Goal: Task Accomplishment & Management: Manage account settings

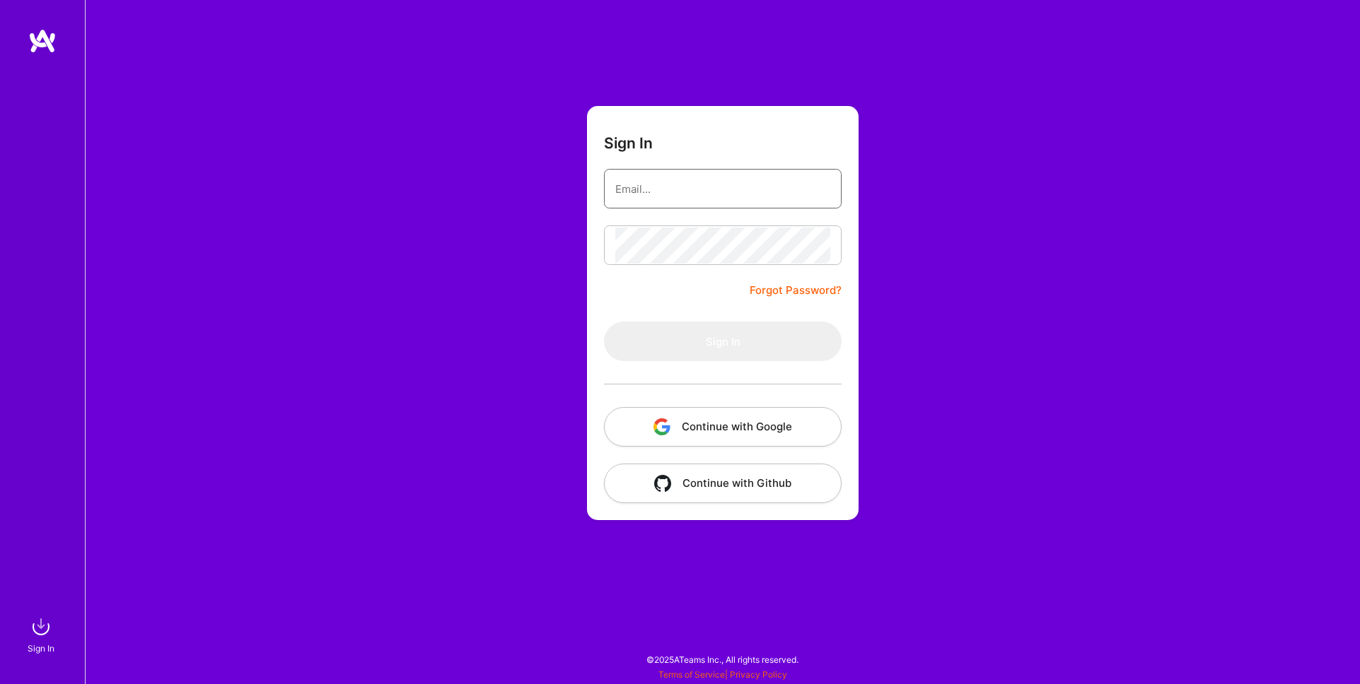
type input "[PERSON_NAME][EMAIL_ADDRESS][DOMAIN_NAME]"
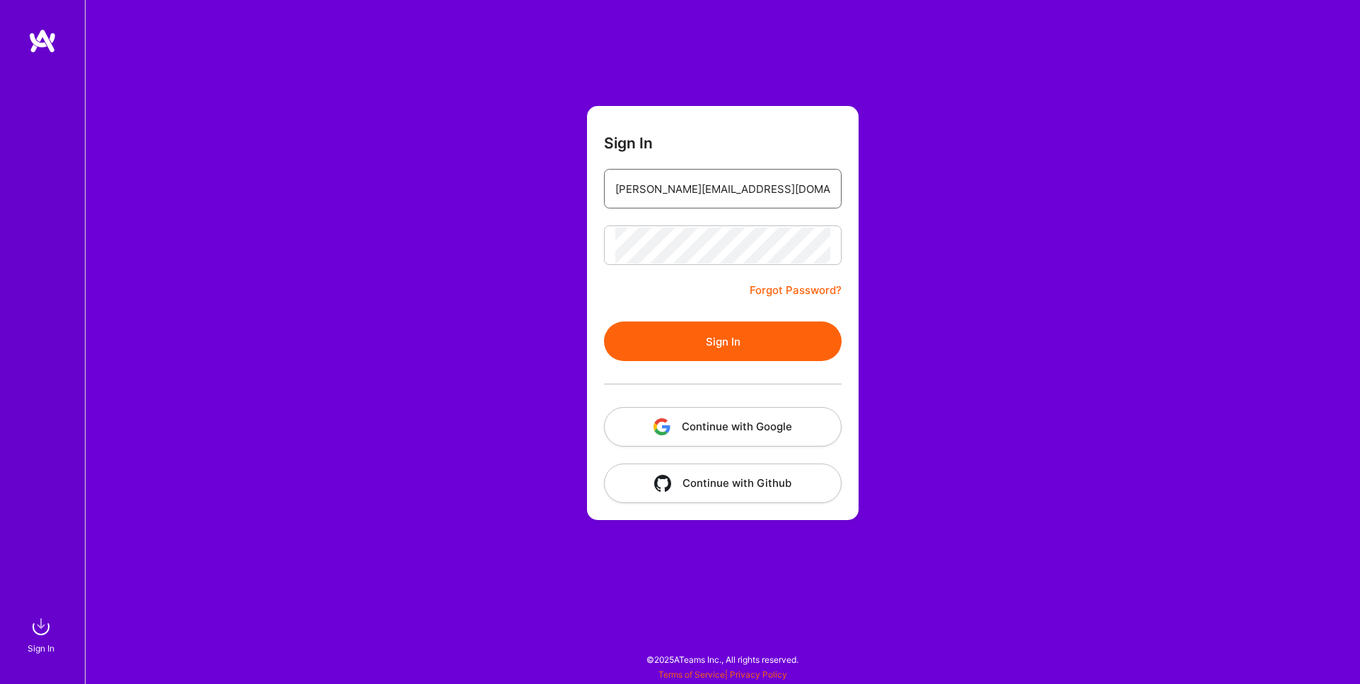
click at [737, 179] on input "[PERSON_NAME][EMAIL_ADDRESS][DOMAIN_NAME]" at bounding box center [722, 189] width 215 height 36
click at [724, 340] on button "Sign In" at bounding box center [723, 342] width 238 height 40
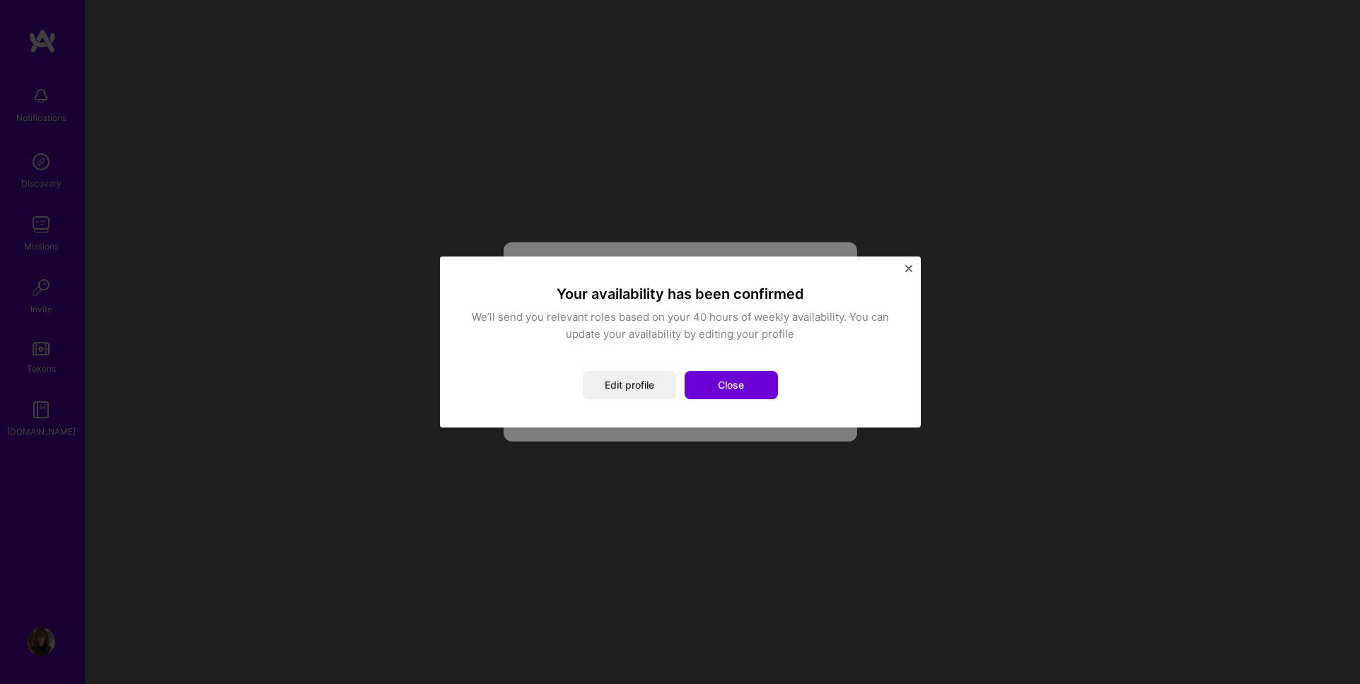
click at [729, 383] on button "Close" at bounding box center [730, 385] width 93 height 28
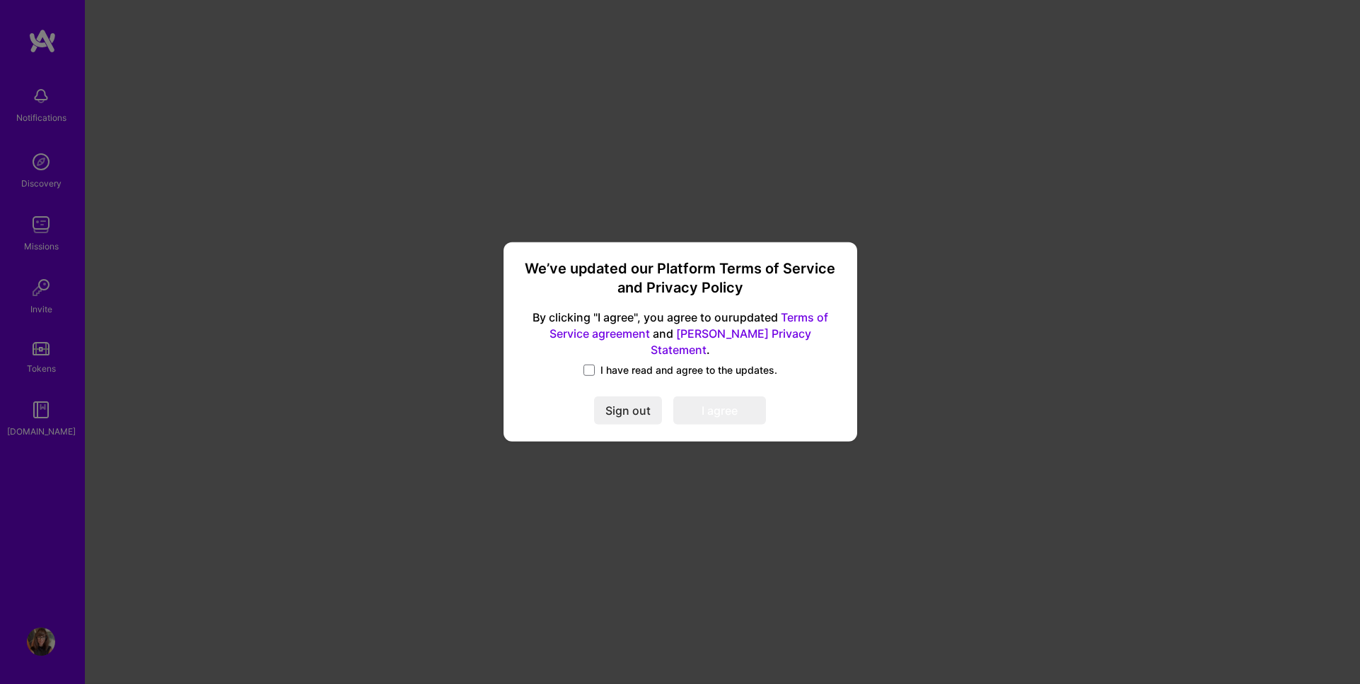
click at [581, 363] on div "I have read and agree to the updates." at bounding box center [680, 371] width 320 height 16
click at [585, 365] on span at bounding box center [588, 370] width 11 height 11
click at [0, 0] on input "I have read and agree to the updates." at bounding box center [0, 0] width 0 height 0
click at [710, 397] on button "I agree" at bounding box center [719, 411] width 93 height 28
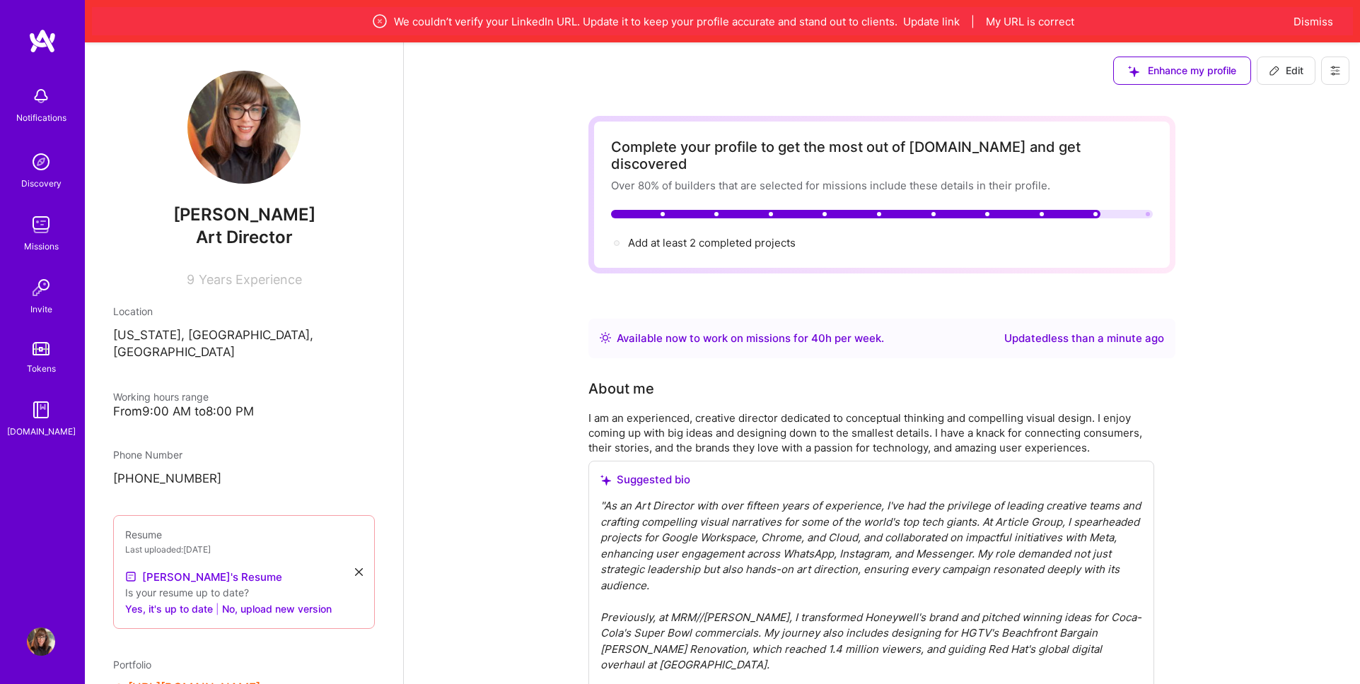
click at [817, 25] on div "We couldn’t verify your LinkedIn URL. Update it to keep your profile accurate a…" at bounding box center [722, 21] width 1128 height 17
click at [1285, 74] on span "Edit" at bounding box center [1285, 71] width 35 height 14
select select "US"
select select "Right Now"
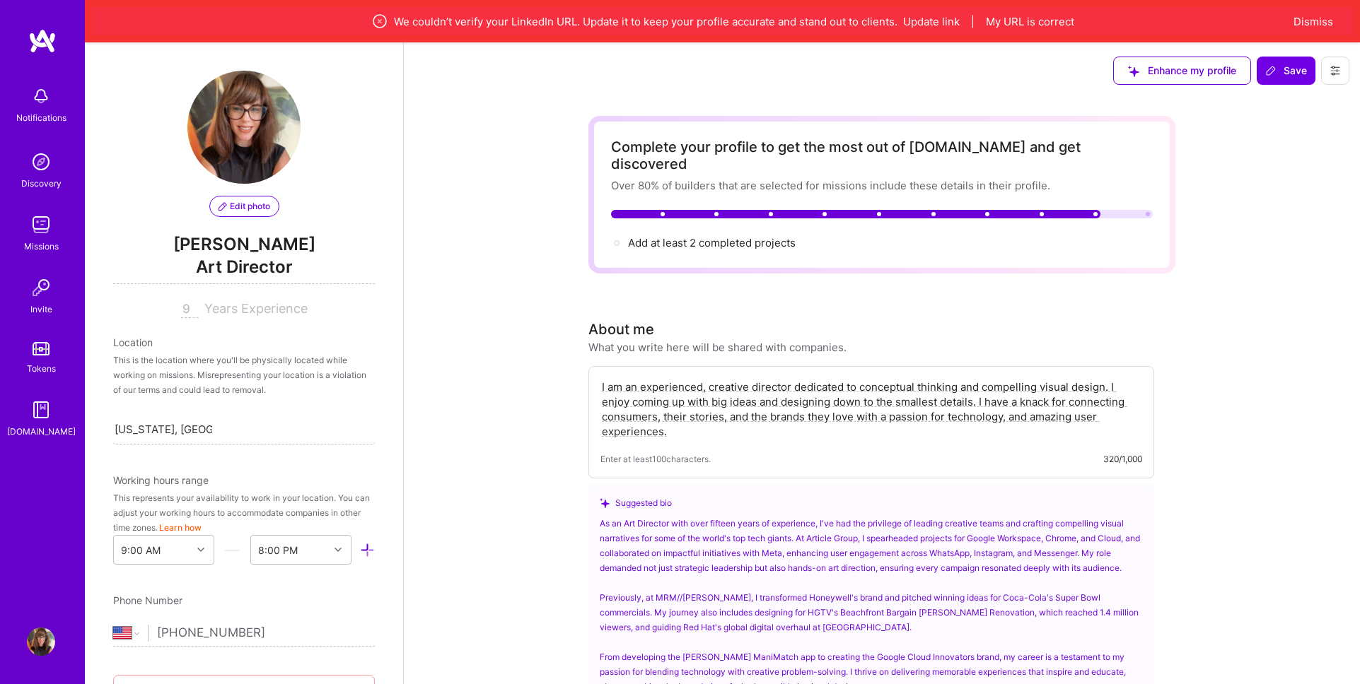
scroll to position [791, 0]
